Goal: Information Seeking & Learning: Learn about a topic

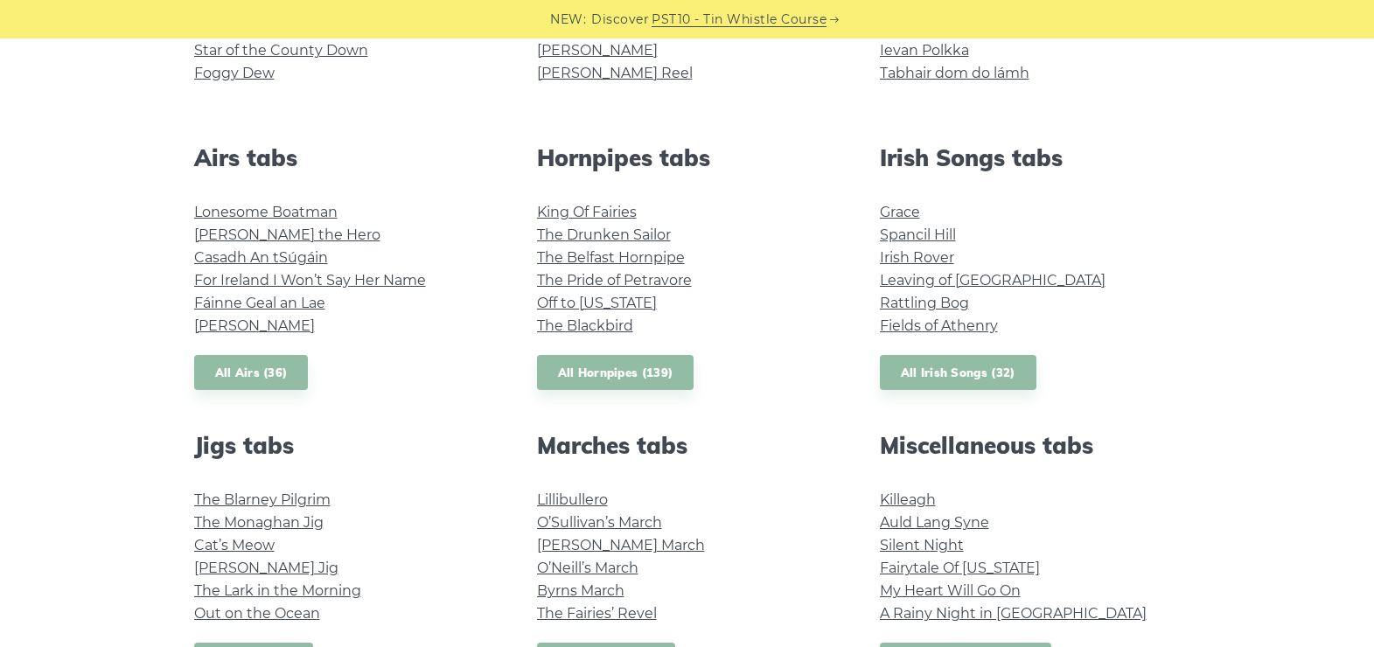
scroll to position [612, 0]
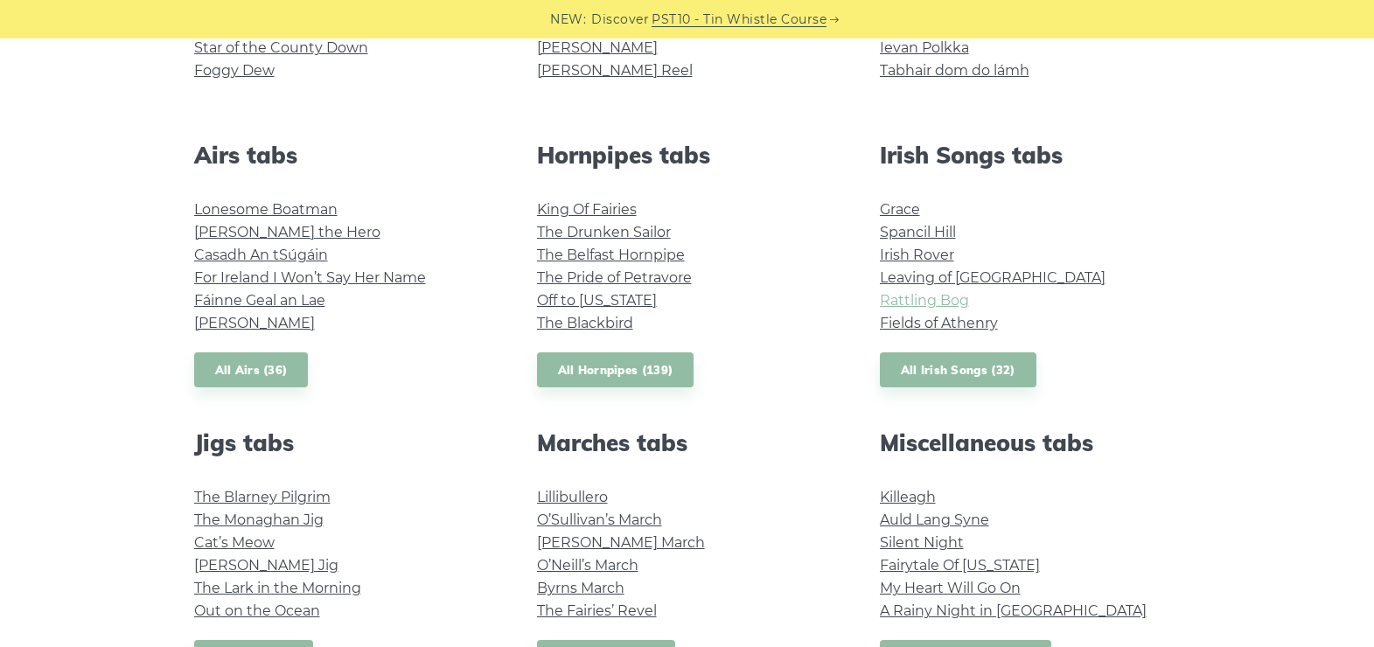
click at [940, 307] on link "Rattling Bog" at bounding box center [924, 300] width 89 height 17
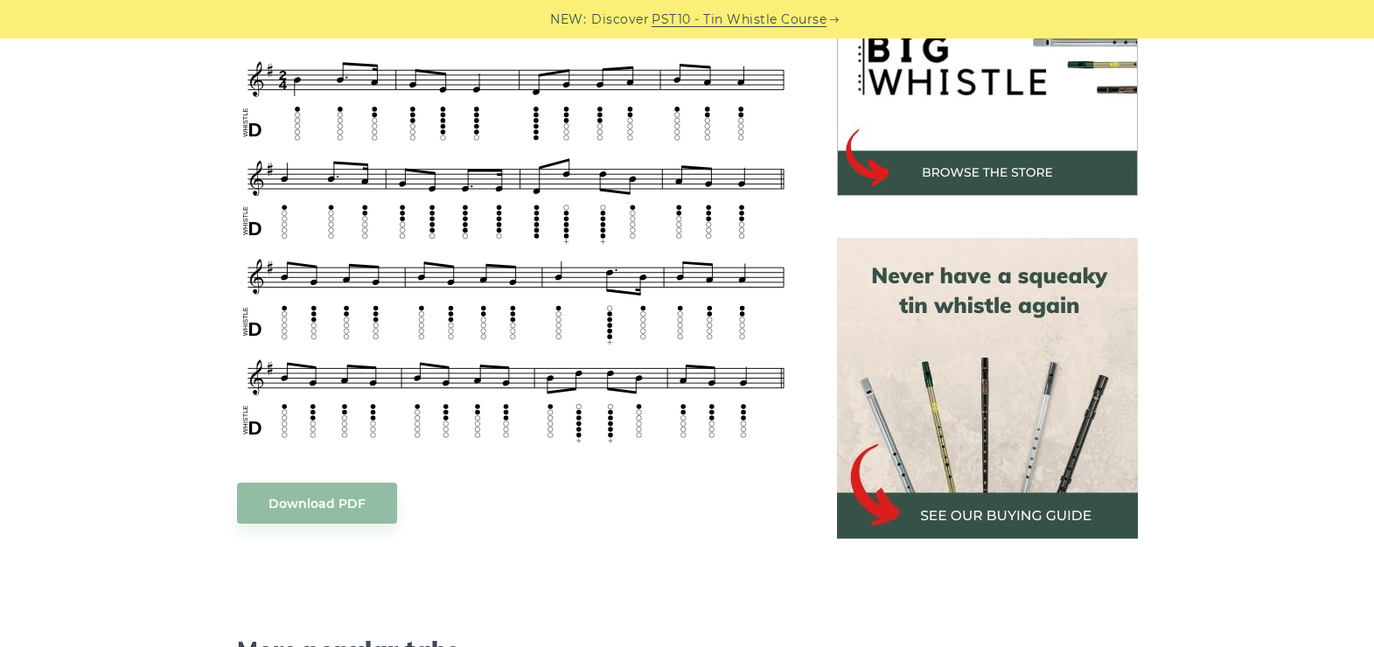
scroll to position [612, 0]
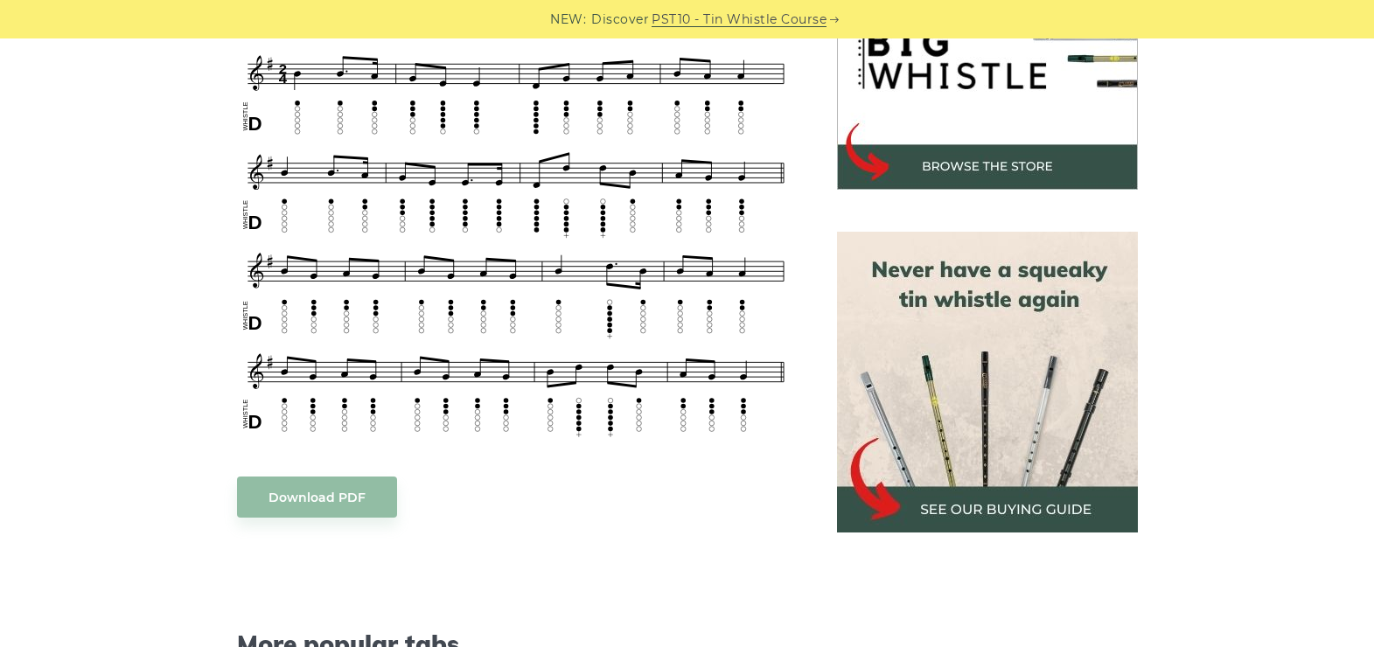
click at [1042, 352] on img at bounding box center [987, 382] width 301 height 301
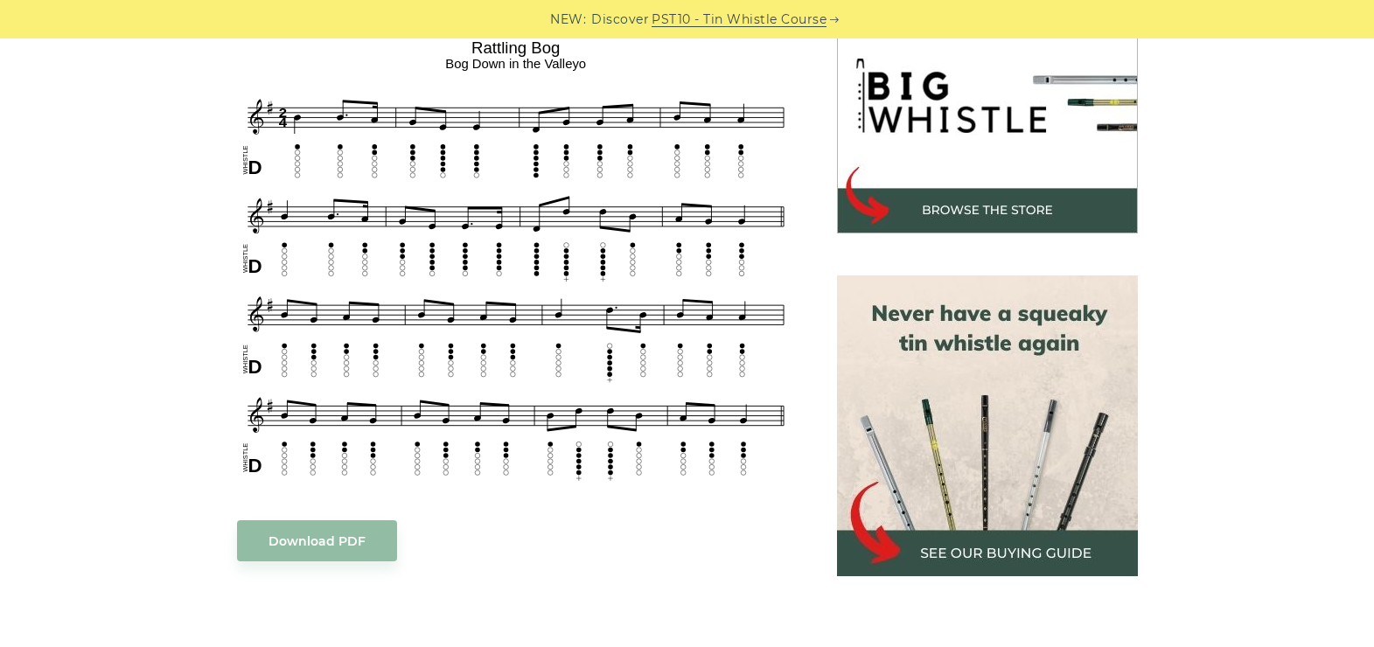
scroll to position [525, 0]
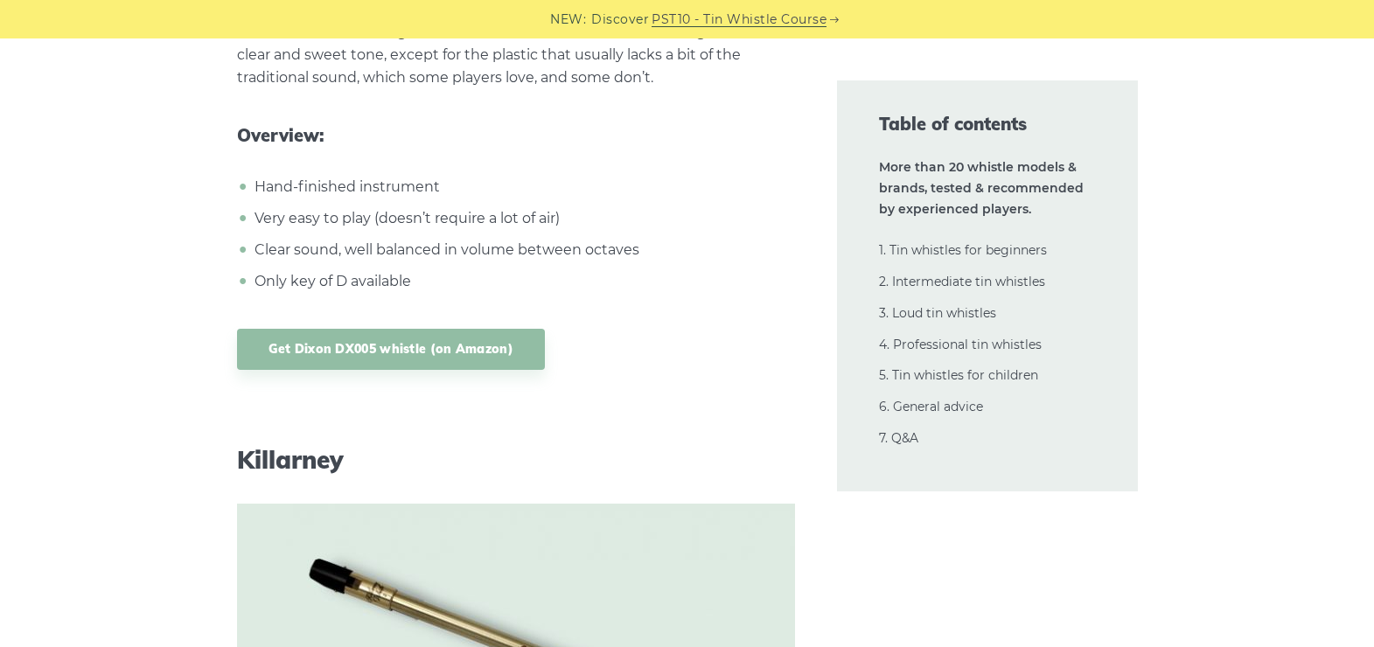
scroll to position [10932, 0]
